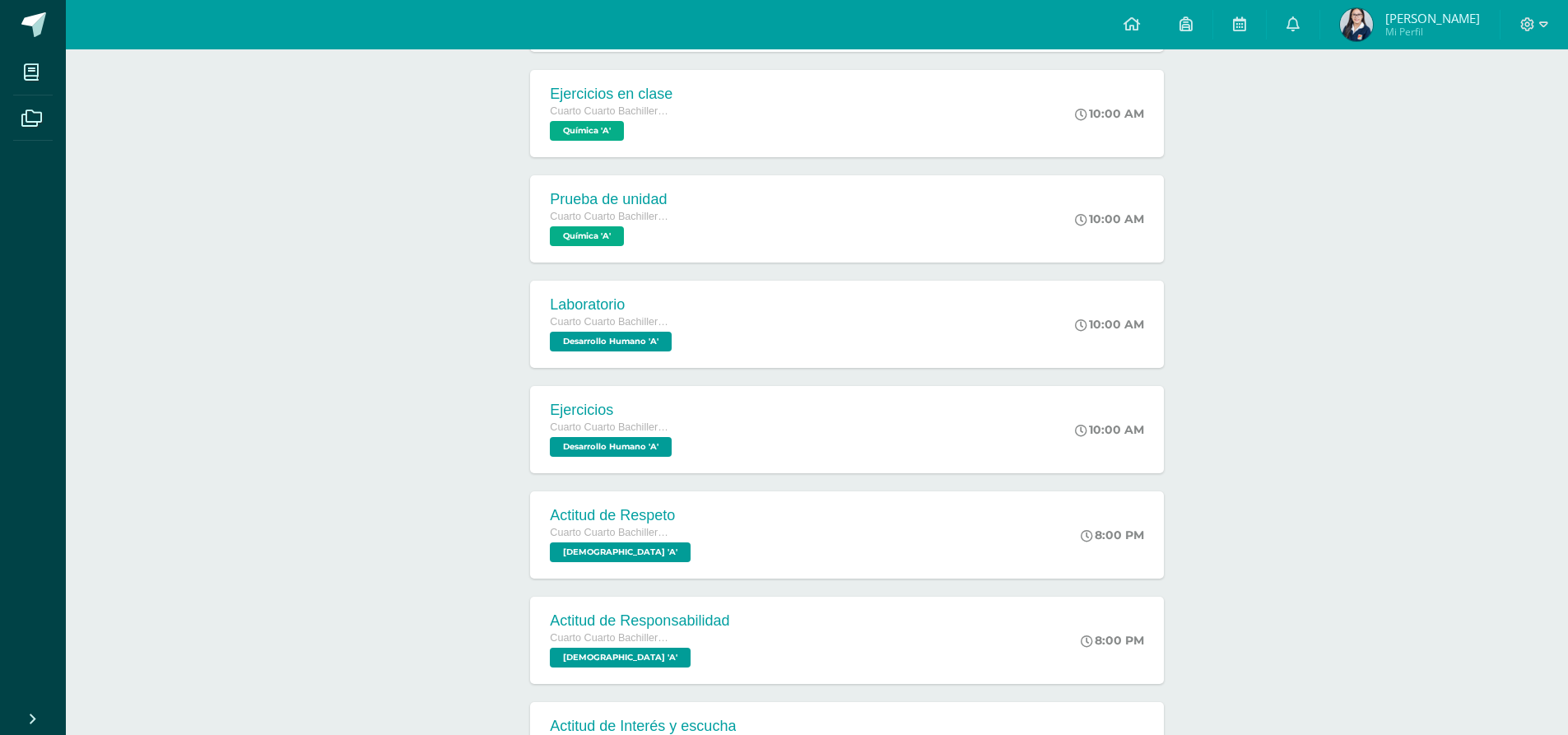
scroll to position [729, 0]
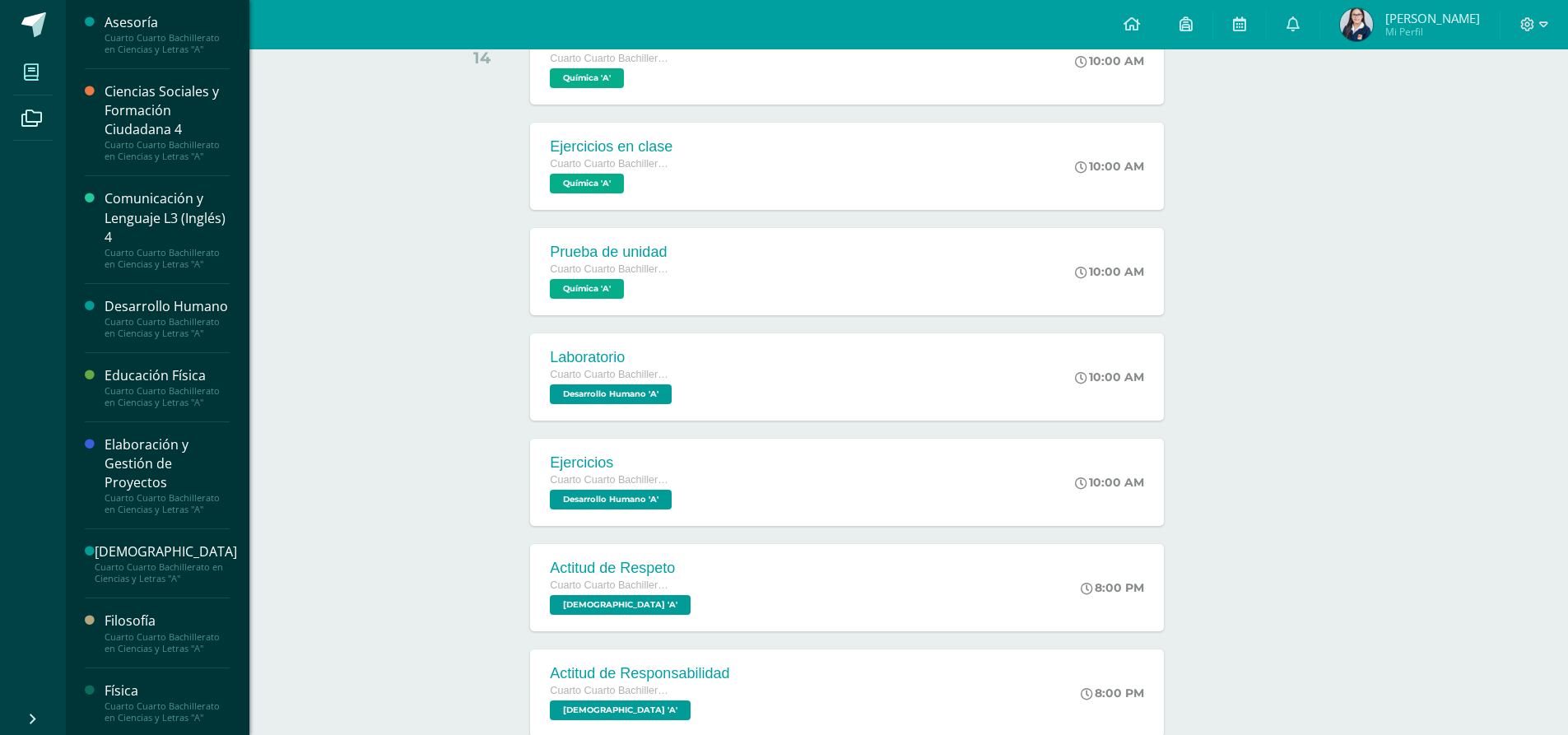
click at [39, 64] on icon at bounding box center [31, 72] width 15 height 17
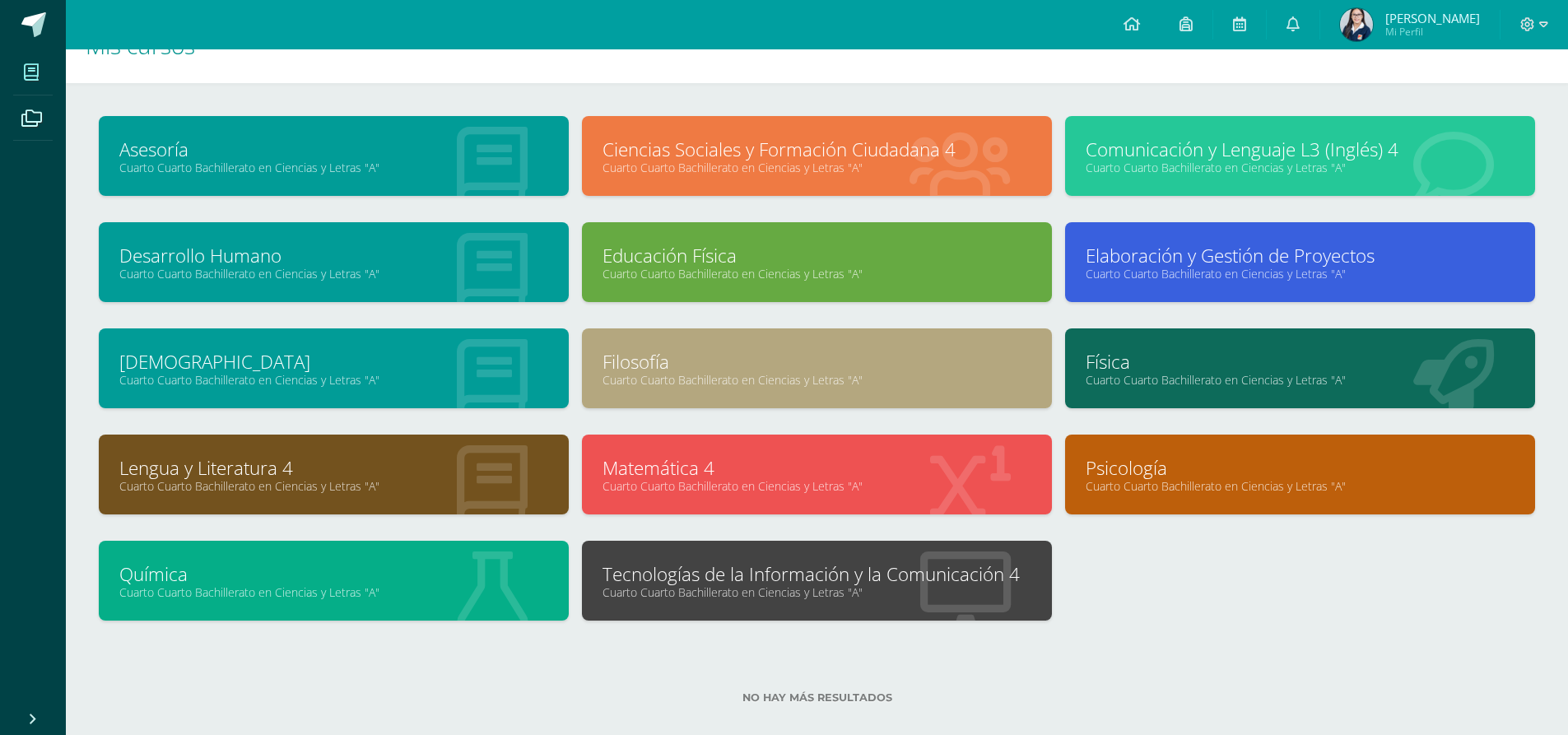
scroll to position [62, 0]
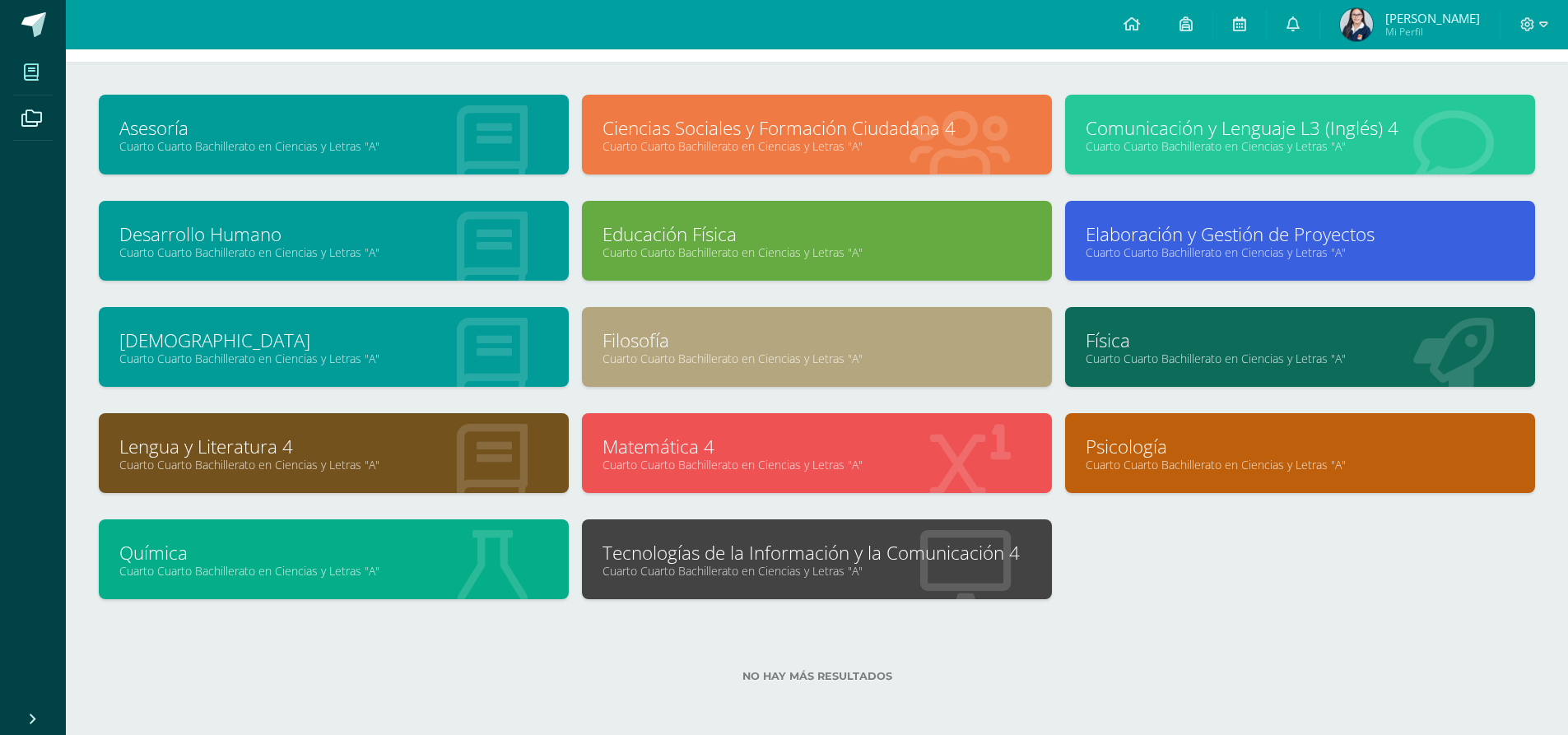
click at [753, 585] on div "Tecnologías de la Información y la Comunicación 4 Cuarto Cuarto Bachillerato en…" at bounding box center [817, 559] width 470 height 80
click at [760, 567] on link "Cuarto Cuarto Bachillerato en Ciencias y Letras "A"" at bounding box center [817, 571] width 429 height 16
